Goal: Task Accomplishment & Management: Use online tool/utility

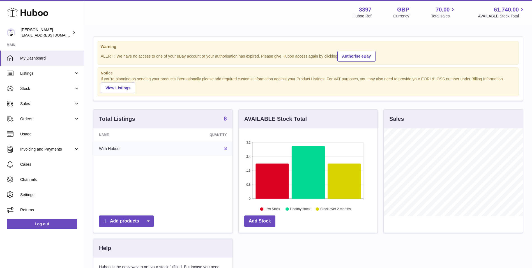
scroll to position [88, 139]
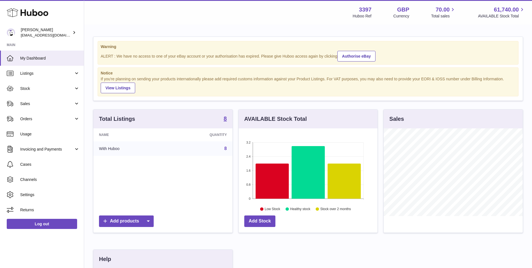
click at [318, 253] on div "Total Listings 8 Name Quantity With Huboo 8 Add products AVAILABLE Stock Total …" at bounding box center [308, 227] width 436 height 236
click at [39, 126] on link "Orders" at bounding box center [42, 118] width 84 height 15
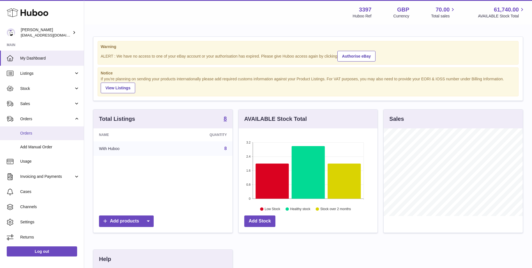
click at [34, 139] on link "Orders" at bounding box center [42, 133] width 84 height 14
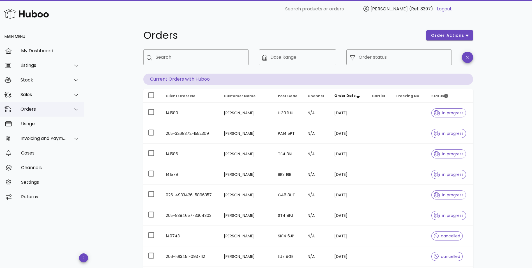
click at [36, 107] on div "Orders" at bounding box center [43, 108] width 46 height 5
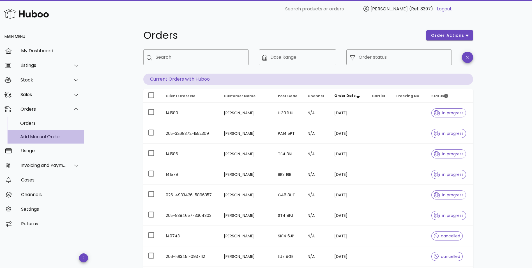
click at [36, 137] on div "Add Manual Order" at bounding box center [49, 136] width 59 height 5
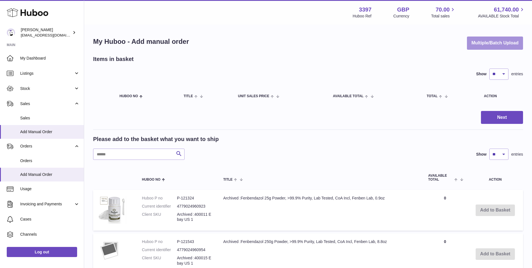
click at [491, 43] on button "Multiple/Batch Upload" at bounding box center [495, 42] width 56 height 13
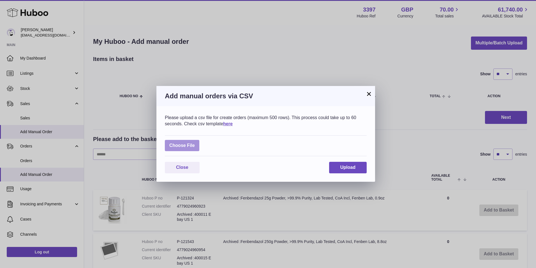
click at [197, 151] on div "Choose File" at bounding box center [266, 145] width 202 height 21
drag, startPoint x: 197, startPoint y: 151, endPoint x: 193, endPoint y: 146, distance: 6.2
click at [193, 146] on label at bounding box center [182, 146] width 35 height 12
click at [195, 143] on input "file" at bounding box center [195, 143] width 0 height 0
type input "**********"
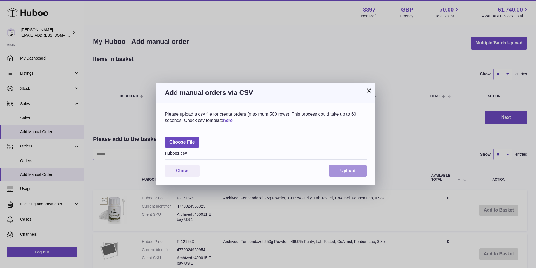
click at [349, 173] on button "Upload" at bounding box center [348, 171] width 38 height 12
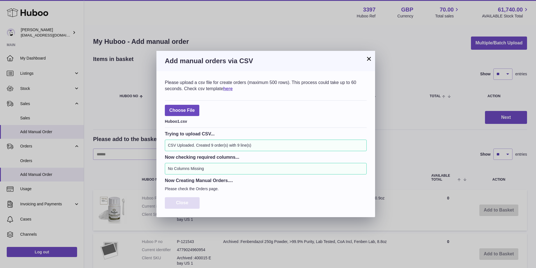
click at [174, 201] on button "Close" at bounding box center [182, 203] width 35 height 12
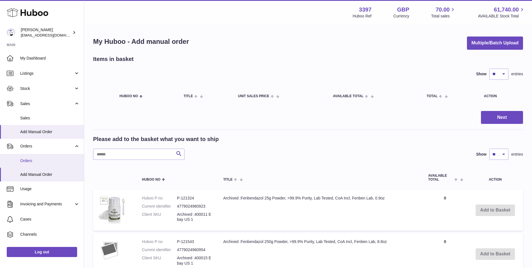
click at [29, 159] on span "Orders" at bounding box center [49, 160] width 59 height 5
